Goal: Task Accomplishment & Management: Use online tool/utility

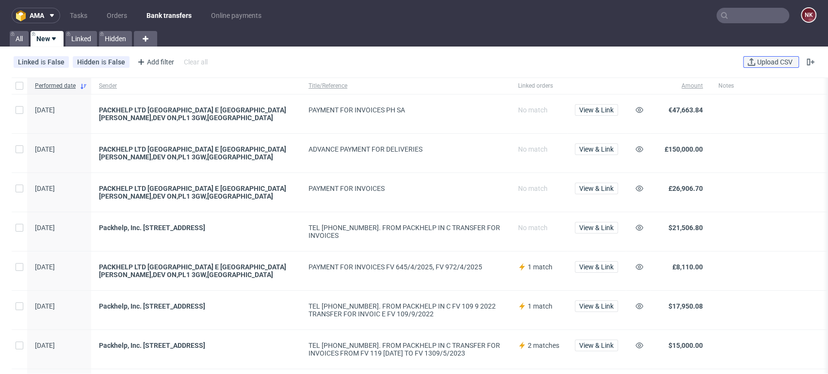
click at [755, 64] on span "Upload CSV" at bounding box center [774, 62] width 39 height 7
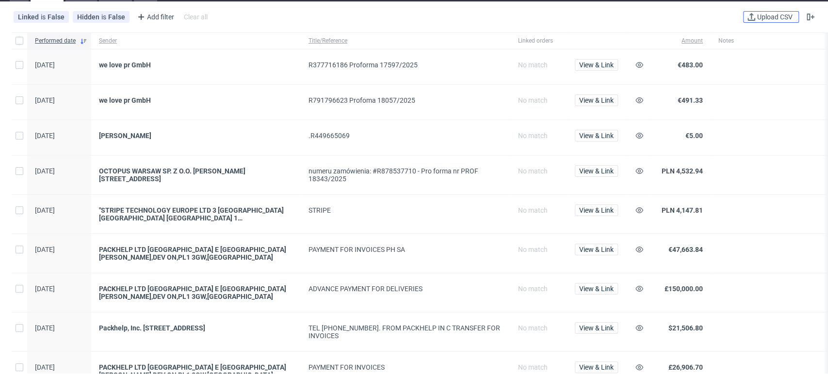
scroll to position [47, 0]
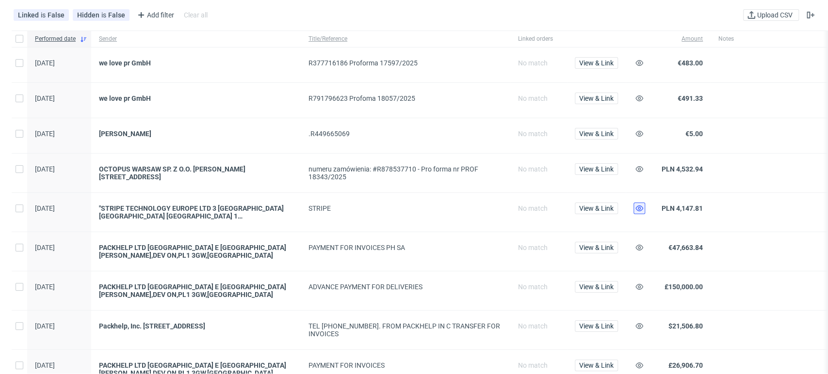
click at [639, 206] on use at bounding box center [639, 209] width 8 height 6
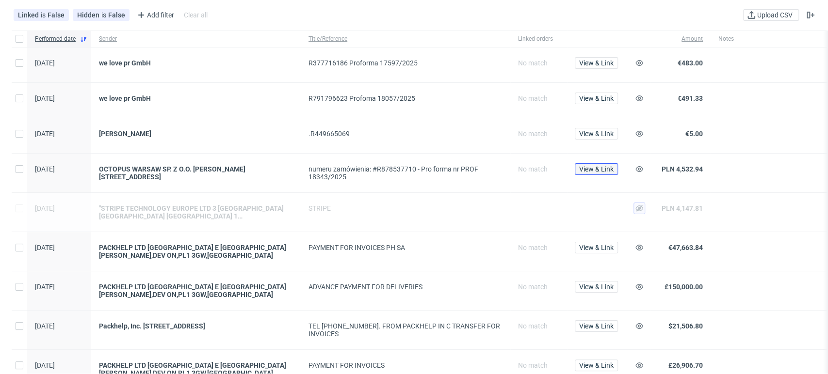
click at [597, 167] on span "View & Link" at bounding box center [596, 169] width 34 height 7
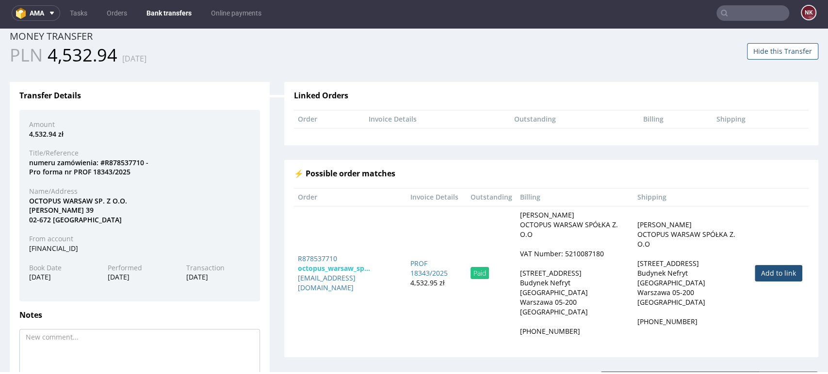
scroll to position [36, 0]
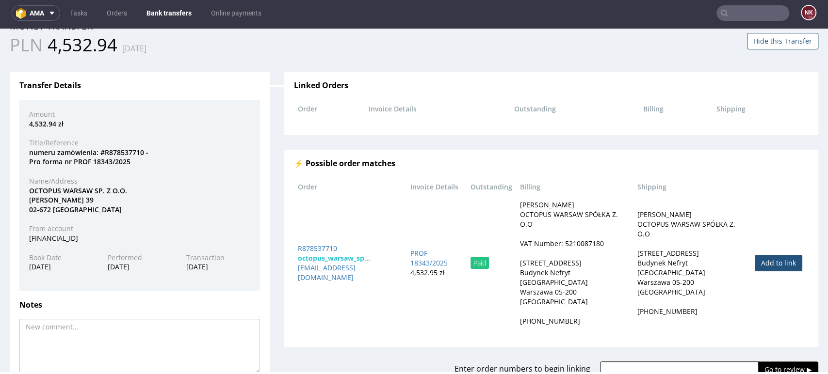
click at [755, 262] on link "Add to link" at bounding box center [779, 263] width 48 height 16
type input "R878537710"
click at [758, 362] on input "Go to review ▶" at bounding box center [788, 370] width 60 height 16
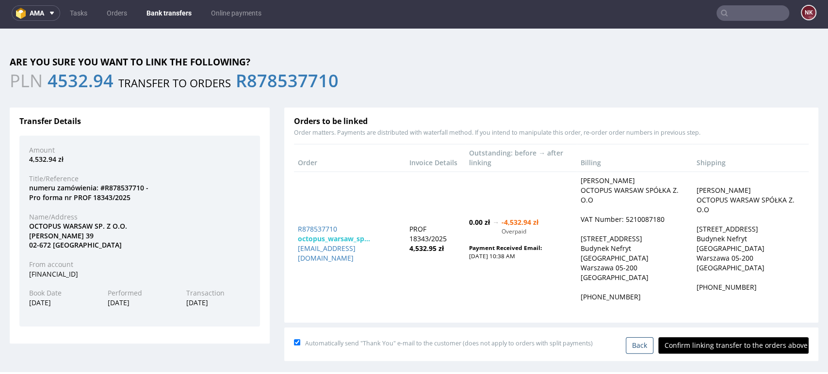
scroll to position [0, 0]
click at [718, 338] on input "Confirm linking transfer to the orders above" at bounding box center [733, 346] width 150 height 16
type input "In progress..."
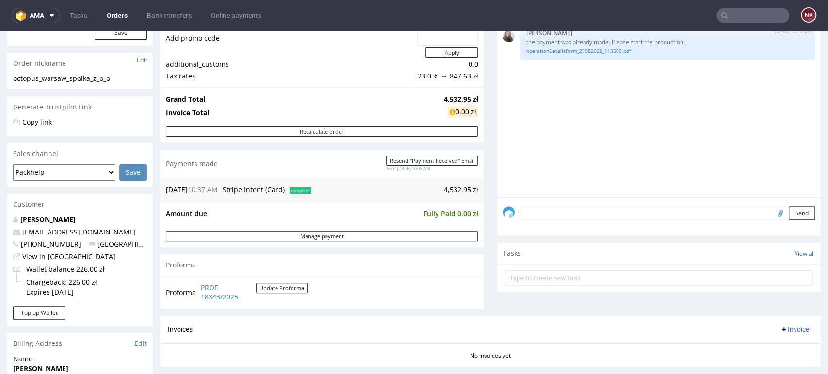
scroll to position [136, 0]
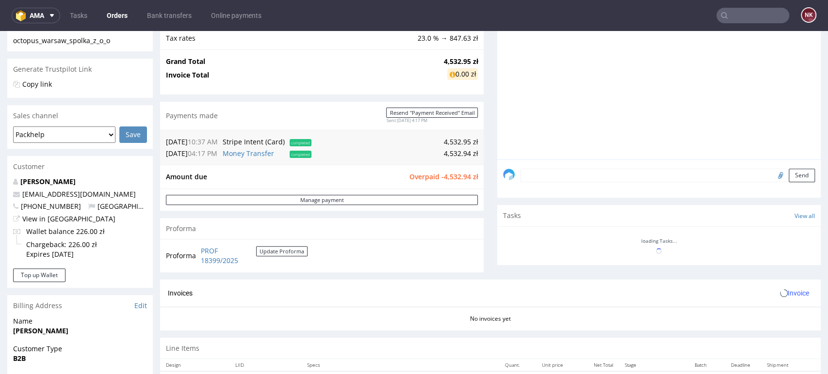
scroll to position [174, 0]
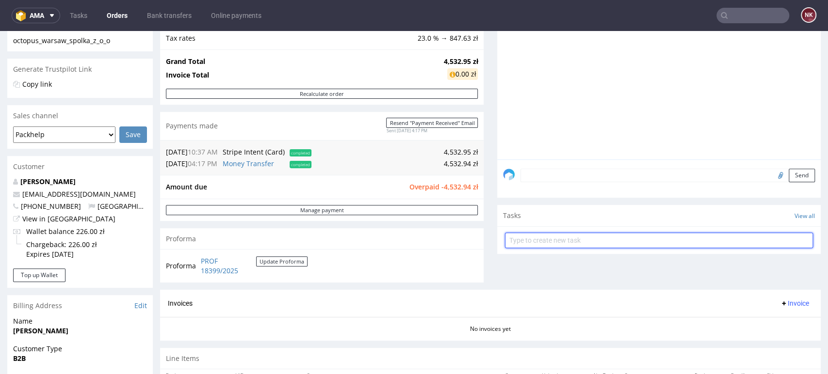
click at [548, 243] on input "text" at bounding box center [659, 241] width 308 height 16
type input "Refund (double payment)"
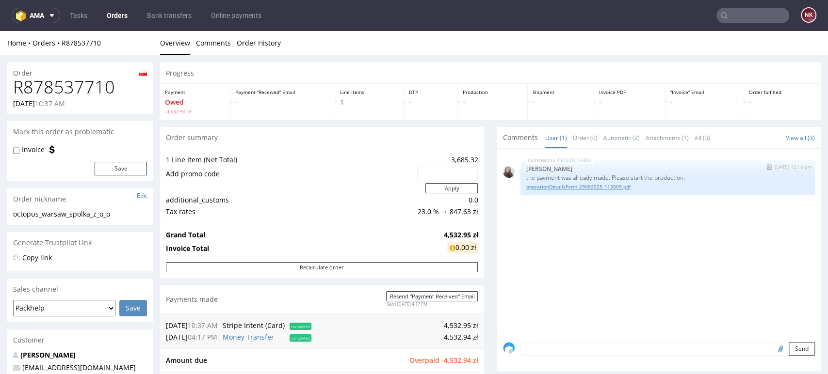
scroll to position [132, 0]
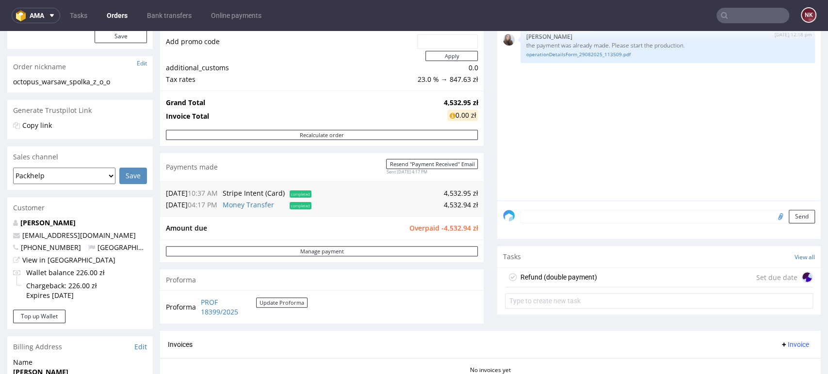
click at [569, 283] on div "Refund (double payment)" at bounding box center [551, 278] width 92 height 16
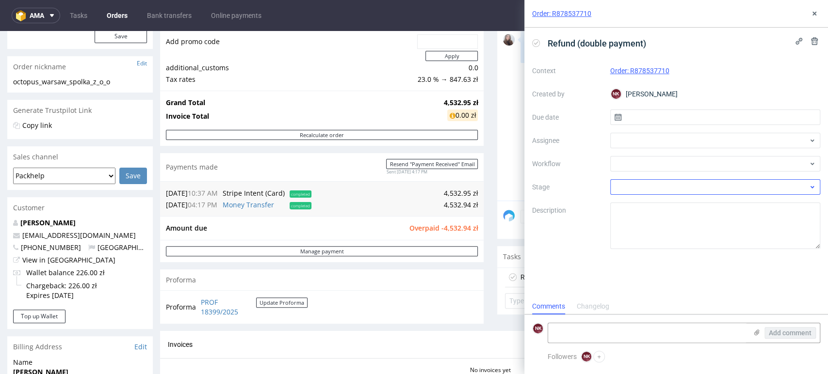
scroll to position [8, 0]
click at [631, 154] on div "Context Order: R878537710 Created by NK Natalia Kaczorowska Due date Assignee W…" at bounding box center [676, 156] width 288 height 186
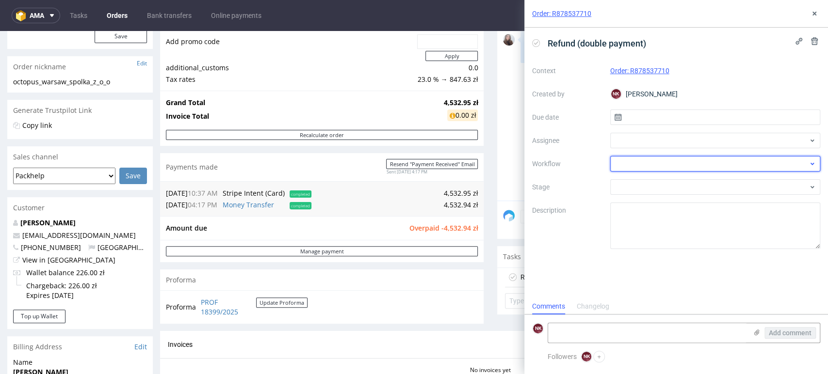
click at [631, 157] on div at bounding box center [715, 164] width 210 height 16
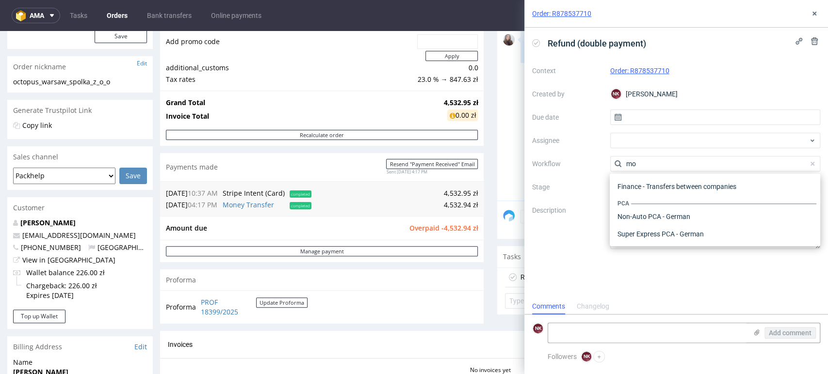
scroll to position [0, 0]
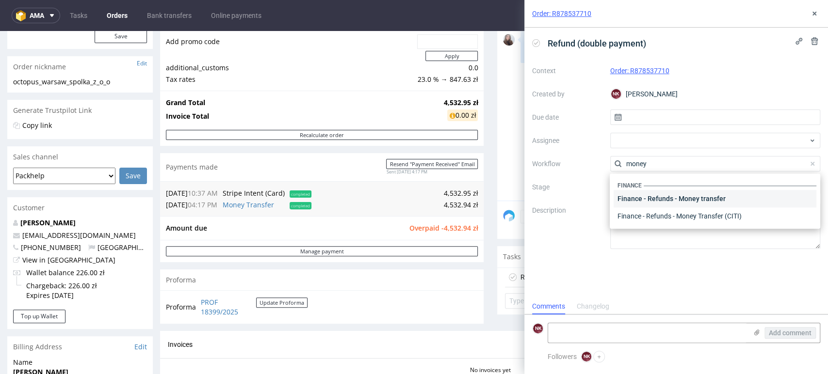
type input "money"
click at [649, 205] on div "Finance - Refunds - Money transfer" at bounding box center [714, 198] width 203 height 17
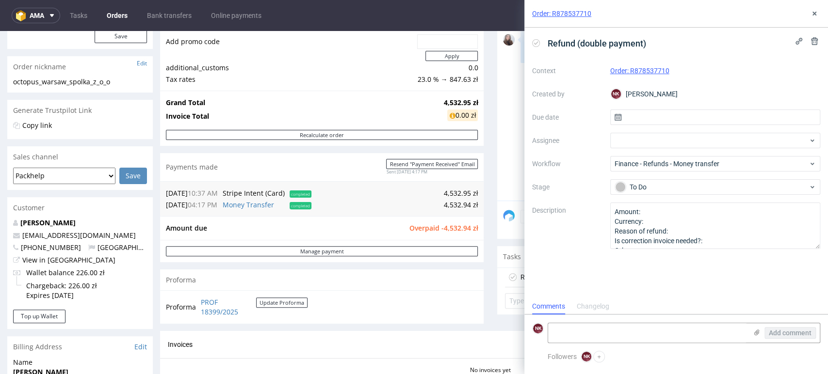
click at [444, 227] on span "Overpaid -4,532.94 zł" at bounding box center [443, 228] width 69 height 9
copy span "4,532.94"
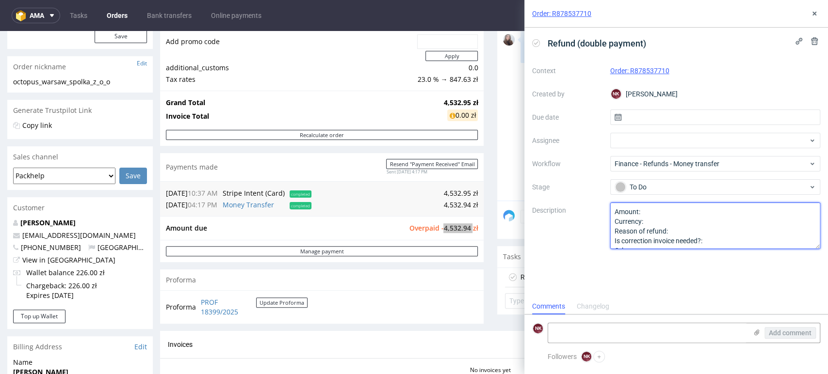
click at [678, 209] on textarea "Amount: Currency: Reason of refund: Is correction invoice needed?: Other:" at bounding box center [715, 226] width 210 height 47
paste textarea "4,532.94"
click at [675, 217] on textarea "Amount: Currency: Reason of refund: Is correction invoice needed?: Other:" at bounding box center [715, 226] width 210 height 47
click at [684, 228] on textarea "Amount: Currency: Reason of refund: Is correction invoice needed?: Other:" at bounding box center [715, 226] width 210 height 47
type textarea "Amount: 4,532.94 Currency: EUR Reason of refund: double payment Is correction i…"
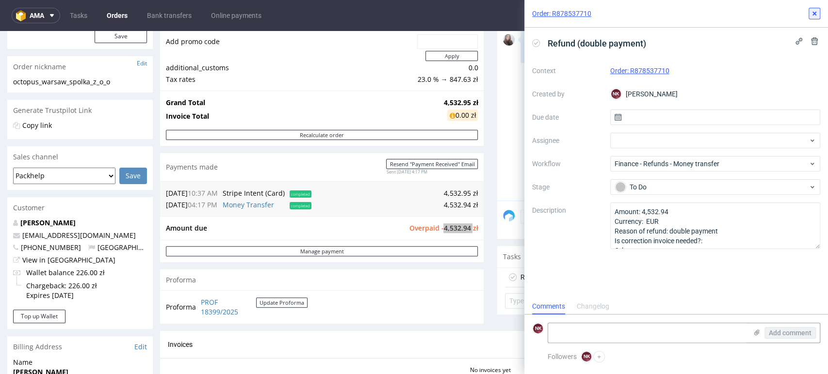
click at [815, 15] on use at bounding box center [814, 14] width 4 height 4
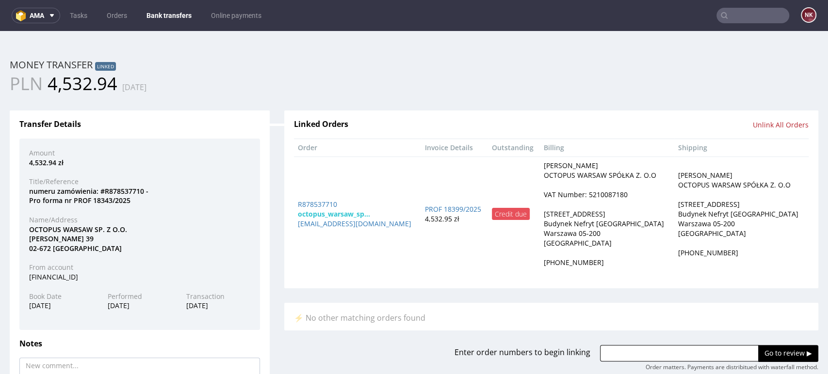
click at [172, 12] on link "Bank transfers" at bounding box center [169, 16] width 57 height 16
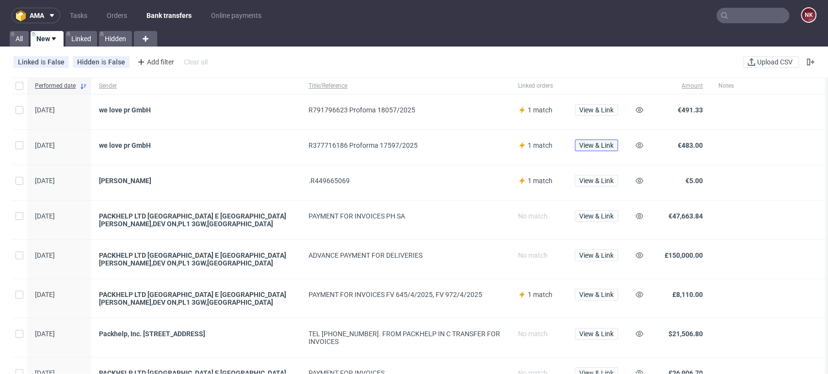
click at [601, 143] on span "View & Link" at bounding box center [596, 145] width 34 height 7
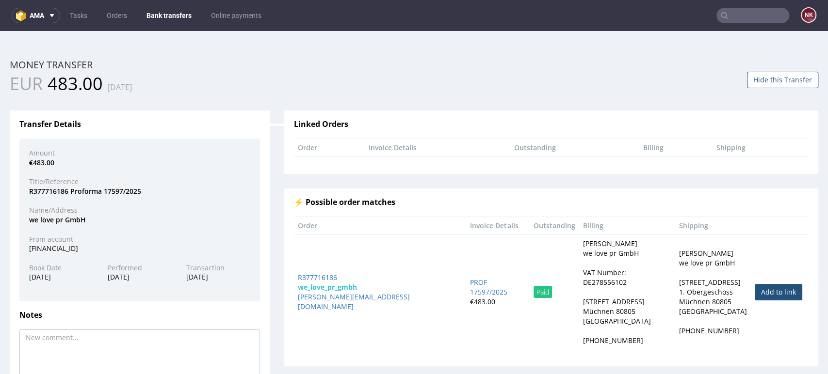
click at [755, 286] on link "Add to link" at bounding box center [779, 292] width 48 height 16
type input "R377716186"
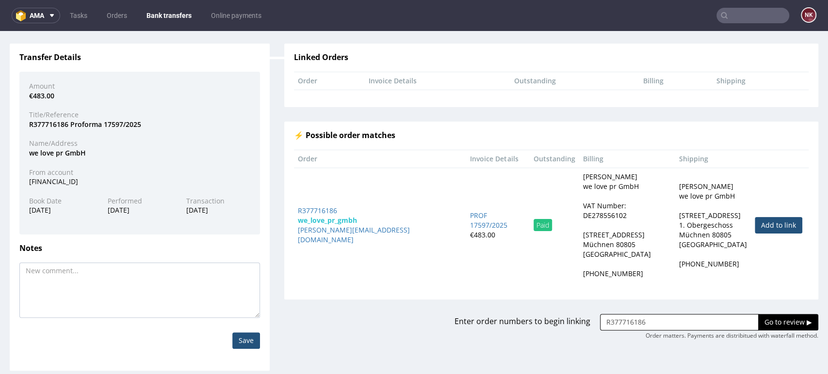
scroll to position [67, 0]
click at [758, 314] on input "Go to review ▶" at bounding box center [788, 322] width 60 height 16
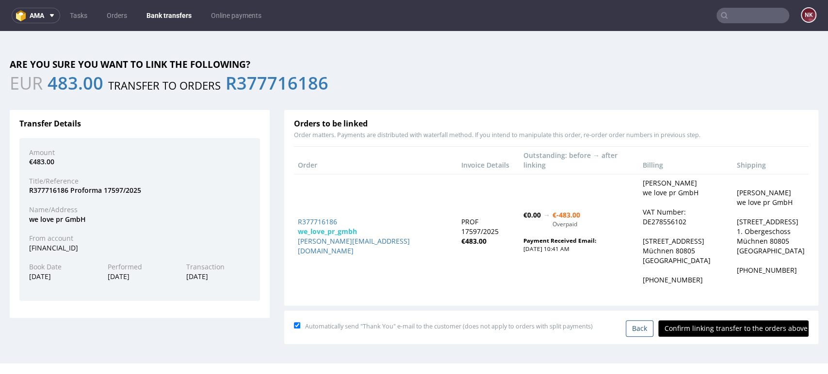
click at [704, 321] on input "Confirm linking transfer to the orders above" at bounding box center [733, 329] width 150 height 16
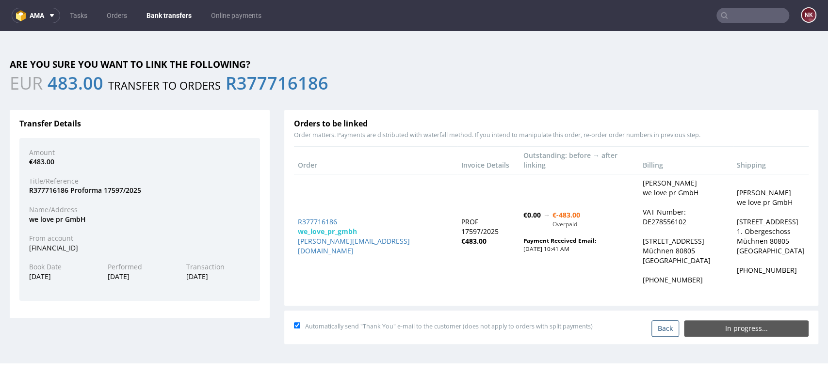
type input "In progress..."
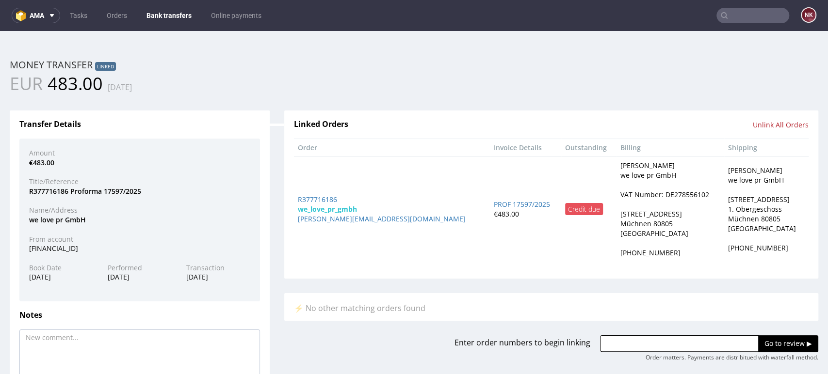
click at [164, 13] on link "Bank transfers" at bounding box center [169, 16] width 57 height 16
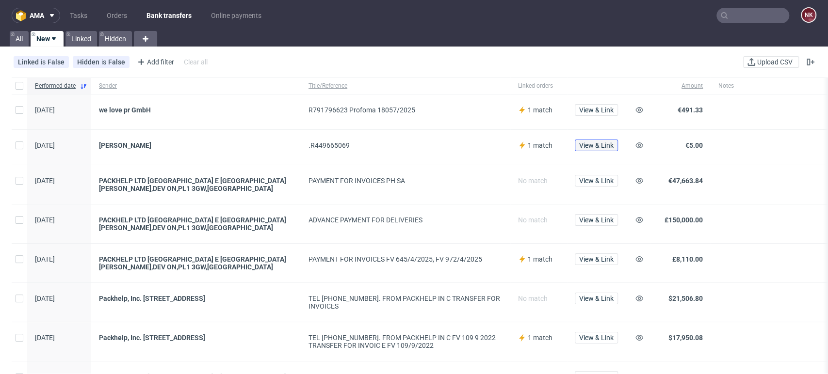
click at [606, 143] on span "View & Link" at bounding box center [596, 145] width 34 height 7
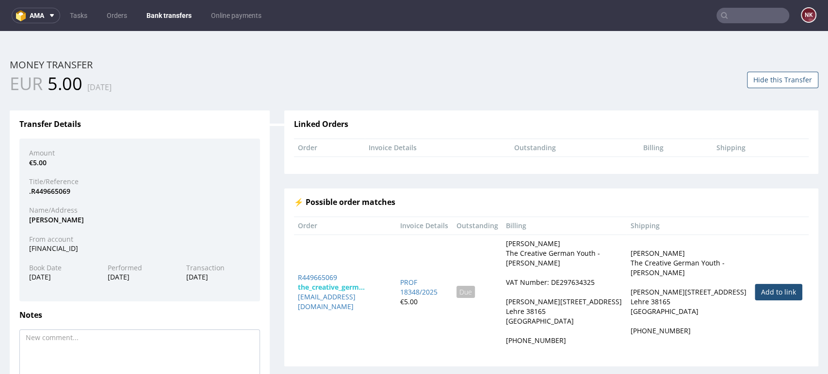
scroll to position [67, 0]
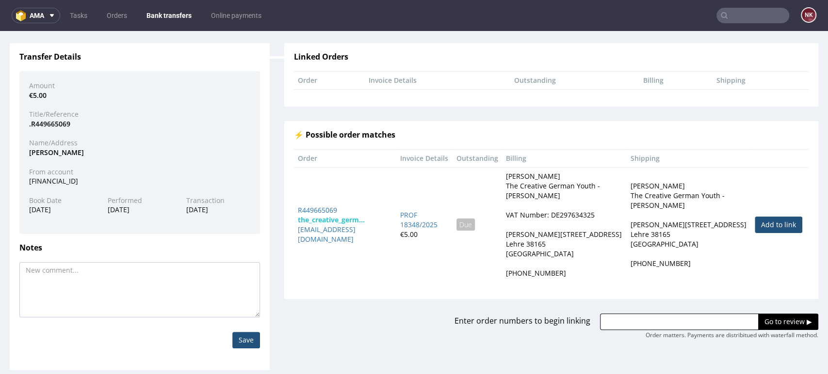
click at [755, 225] on link "Add to link" at bounding box center [779, 225] width 48 height 16
type input "R449665069"
click at [760, 320] on input "Go to review ▶" at bounding box center [788, 322] width 60 height 16
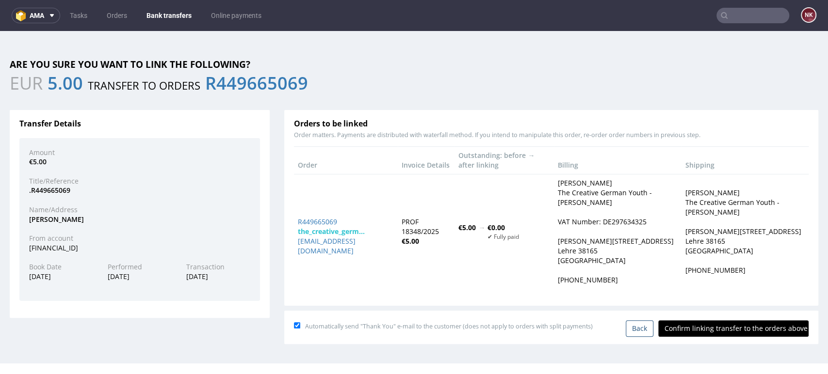
scroll to position [0, 0]
click at [739, 331] on input "Confirm linking transfer to the orders above" at bounding box center [733, 329] width 150 height 16
type input "In progress..."
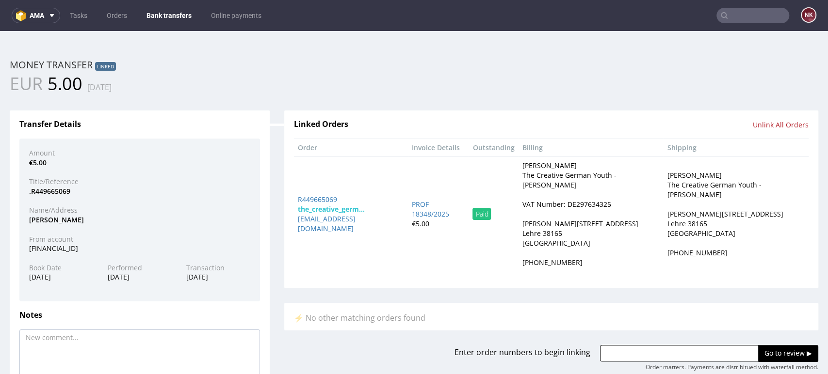
click at [162, 11] on link "Bank transfers" at bounding box center [169, 16] width 57 height 16
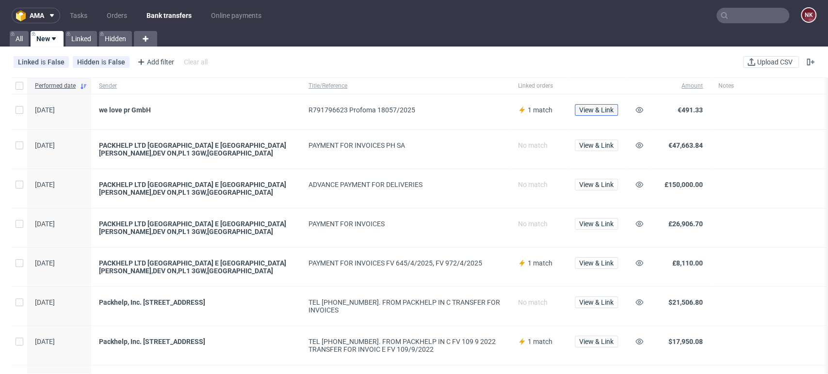
click at [595, 107] on span "View & Link" at bounding box center [596, 110] width 34 height 7
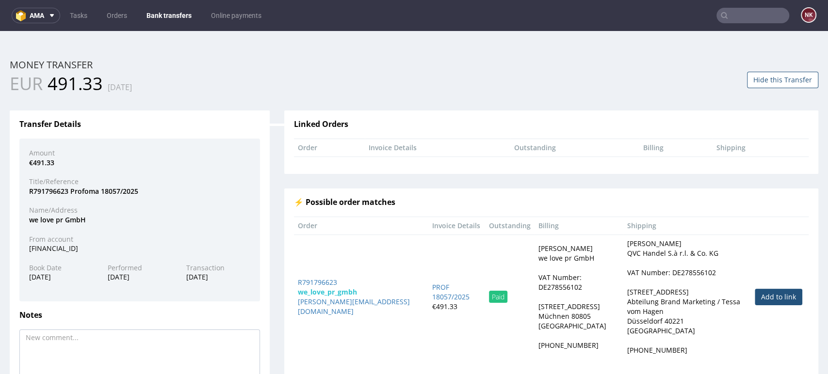
scroll to position [67, 0]
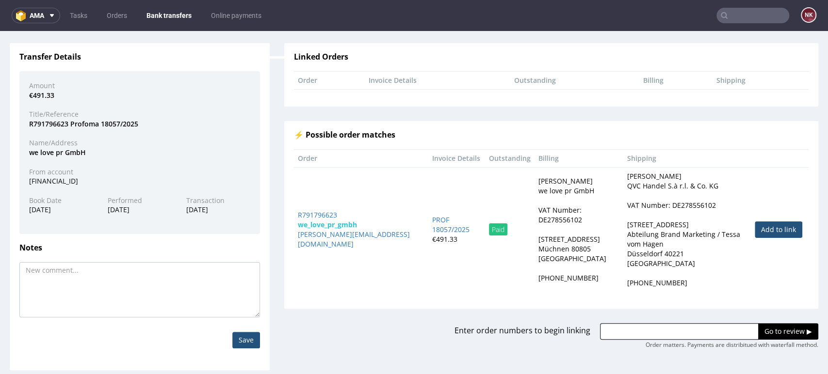
click at [755, 227] on link "Add to link" at bounding box center [779, 230] width 48 height 16
type input "R791796623"
click at [758, 328] on input "Go to review ▶" at bounding box center [788, 331] width 60 height 16
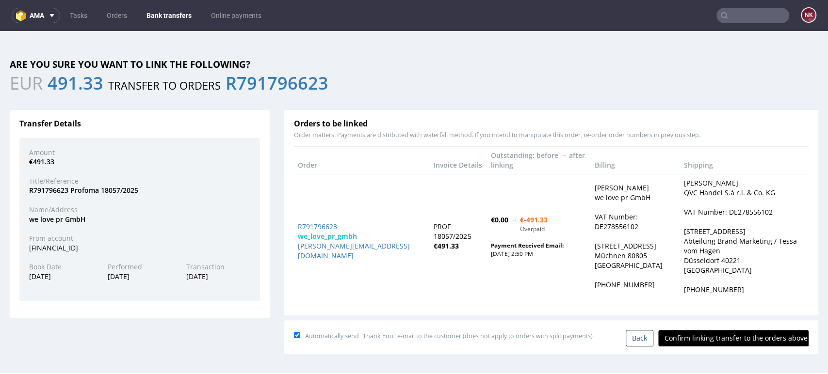
scroll to position [0, 0]
click at [725, 335] on input "Confirm linking transfer to the orders above" at bounding box center [733, 338] width 150 height 16
type input "In progress..."
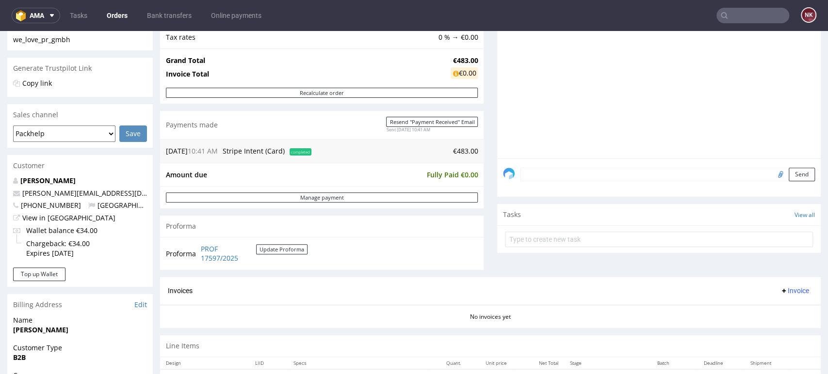
scroll to position [287, 0]
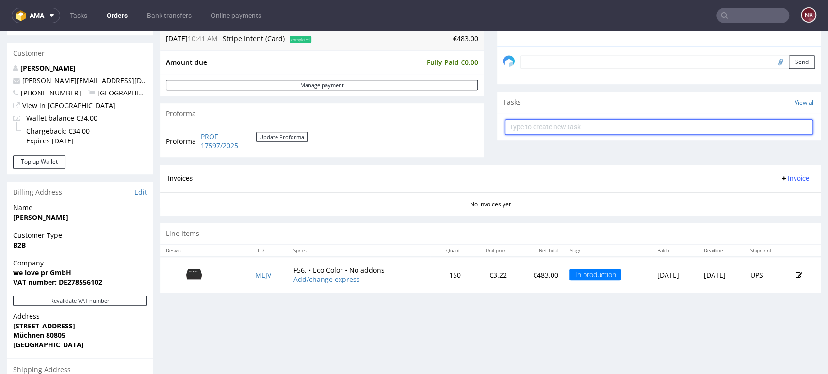
click at [590, 130] on input "text" at bounding box center [659, 127] width 308 height 16
type input "Refund (double payment)"
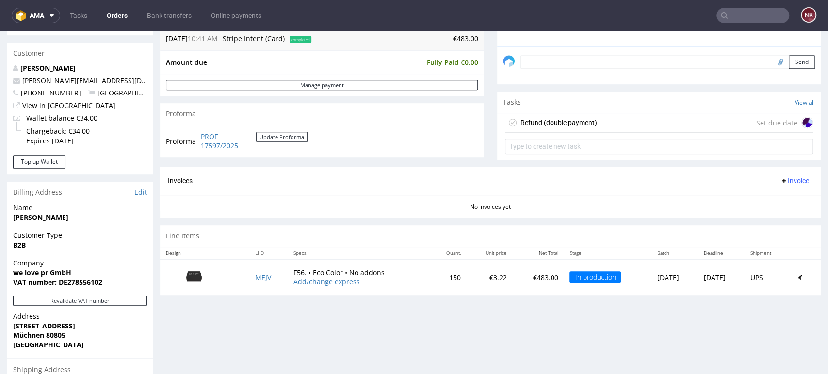
click at [606, 120] on div "Refund (double payment) Set due date" at bounding box center [659, 122] width 308 height 19
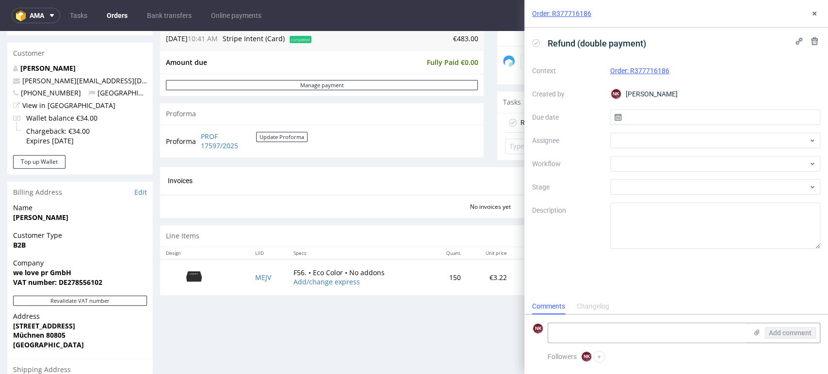
scroll to position [8, 0]
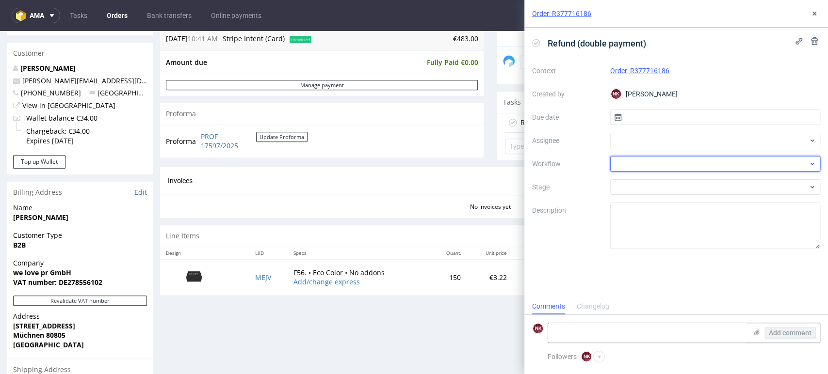
click at [629, 161] on div at bounding box center [715, 164] width 210 height 16
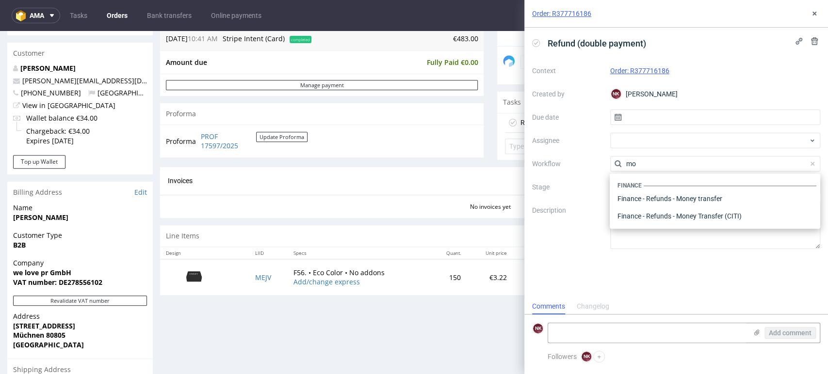
scroll to position [0, 0]
type input "money"
click at [654, 195] on div "Finance - Refunds - Money transfer" at bounding box center [714, 198] width 203 height 17
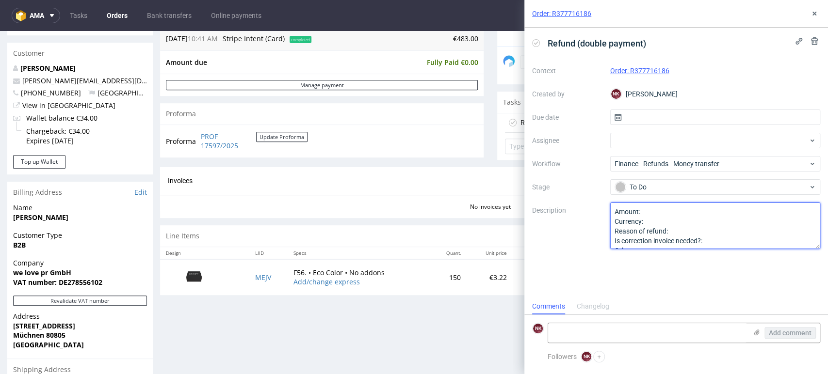
click at [656, 209] on textarea "Amount: Currency: Reason of refund: Is correction invoice needed?: Other:" at bounding box center [715, 226] width 210 height 47
click at [659, 220] on textarea "Amount: Currency: Reason of refund: Is correction invoice needed?: Other:" at bounding box center [715, 226] width 210 height 47
click at [679, 227] on textarea "Amount: Currency: Reason of refund: Is correction invoice needed?: Other:" at bounding box center [715, 226] width 210 height 47
type textarea "Amount: 483,00 Currency: EUR Reason of refund: double payment Is correction inv…"
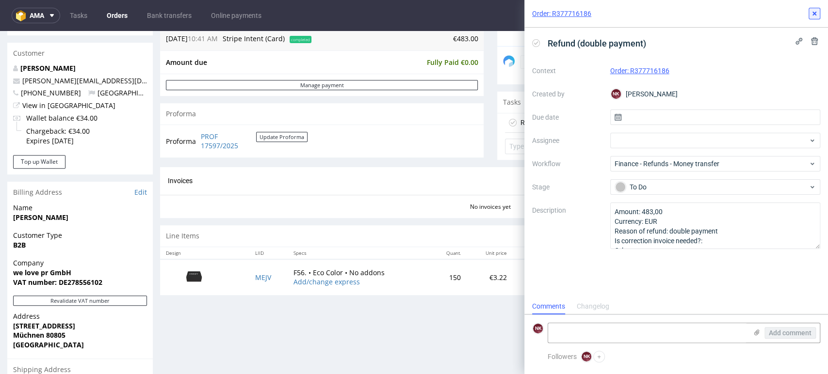
click at [812, 11] on icon at bounding box center [814, 14] width 8 height 8
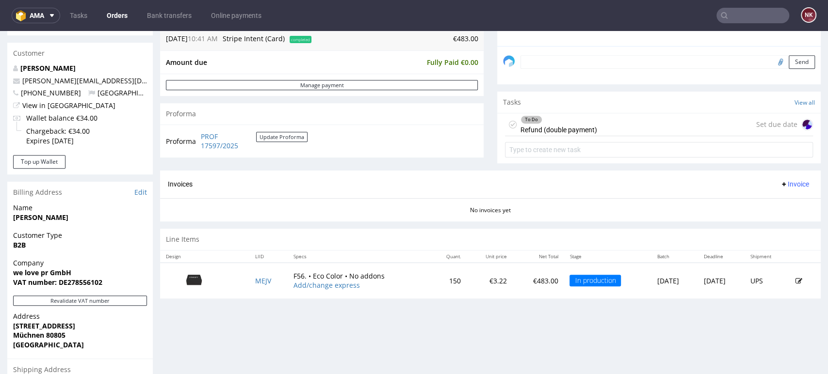
click at [484, 169] on div "Progress Payment Paid Wed 20 Aug Payment “Received” Email Sent Wed 20 Aug 10:41…" at bounding box center [490, 40] width 660 height 531
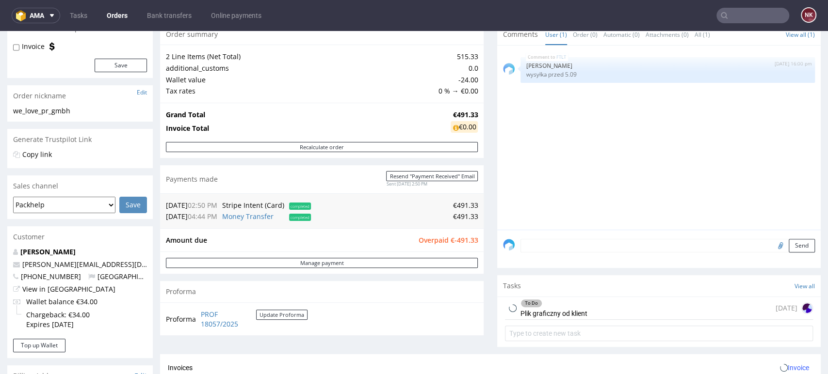
scroll to position [155, 0]
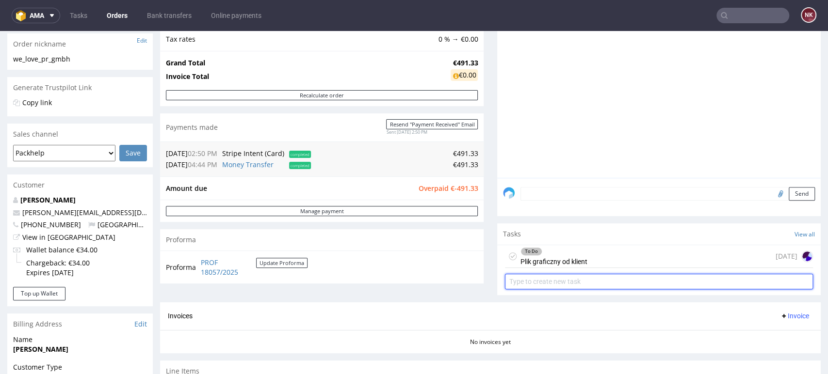
click at [563, 279] on input "text" at bounding box center [659, 282] width 308 height 16
type input "Refund (double payment)"
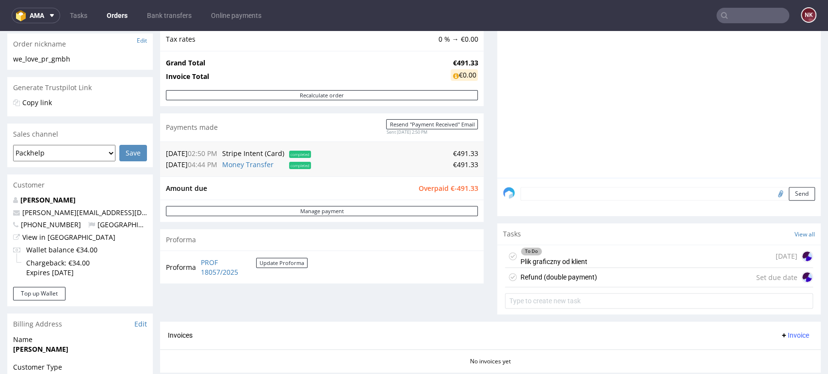
click at [582, 278] on div "Refund (double payment)" at bounding box center [558, 278] width 77 height 12
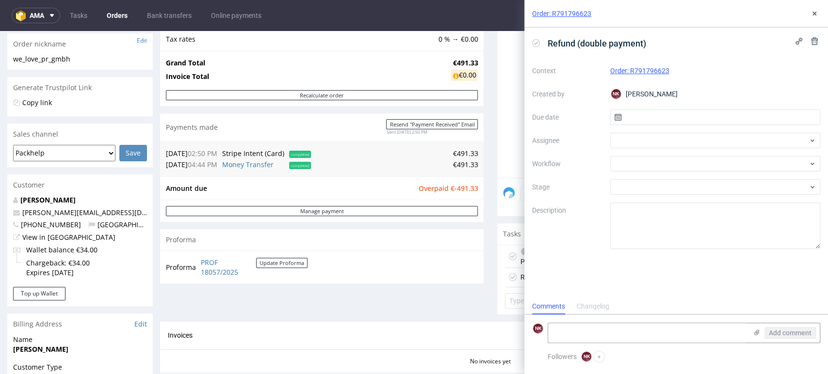
scroll to position [8, 0]
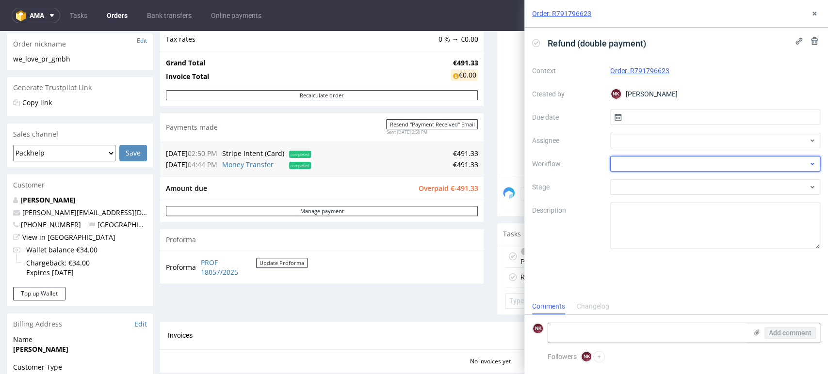
click at [632, 164] on div at bounding box center [715, 164] width 210 height 16
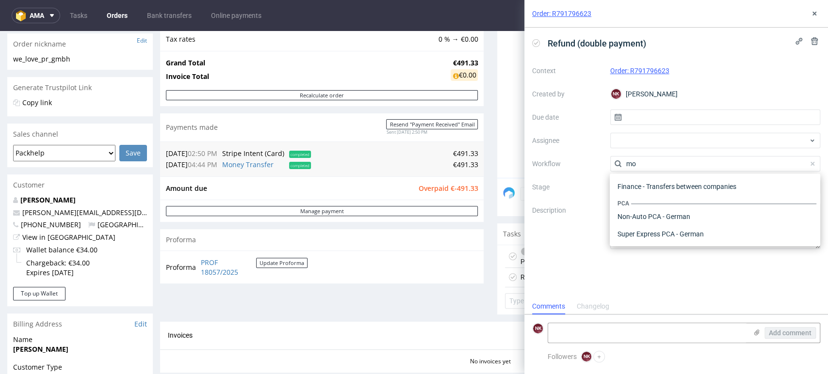
scroll to position [0, 0]
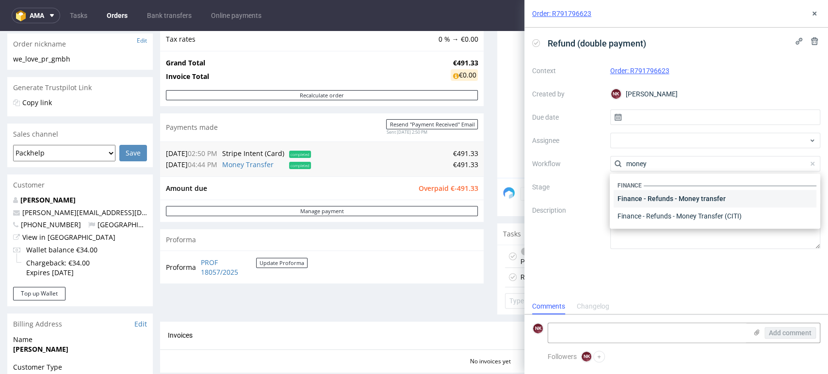
type input "money"
click at [655, 201] on div "Finance - Refunds - Money transfer" at bounding box center [714, 198] width 203 height 17
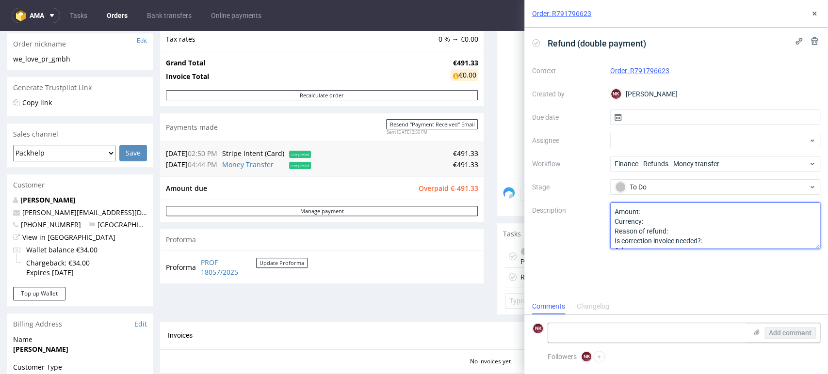
click at [653, 216] on textarea "Amount: Currency: Reason of refund: Is correction invoice needed?: Other:" at bounding box center [715, 226] width 210 height 47
click at [656, 222] on textarea "Amount: Currency: Reason of refund: Is correction invoice needed?: Other:" at bounding box center [715, 226] width 210 height 47
click at [679, 234] on textarea "Amount: Currency: Reason of refund: Is correction invoice needed?: Other:" at bounding box center [715, 226] width 210 height 47
type textarea "Amount: 491,33 Currency: EUR Reason of refund: double payment Is correction inv…"
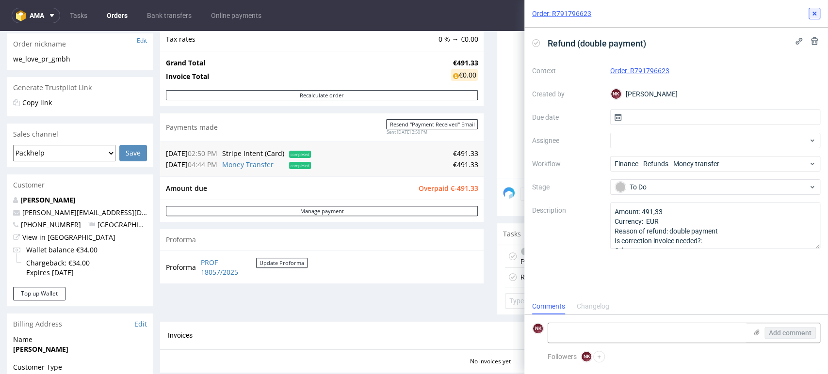
click at [813, 13] on use at bounding box center [814, 14] width 4 height 4
